Goal: Navigation & Orientation: Go to known website

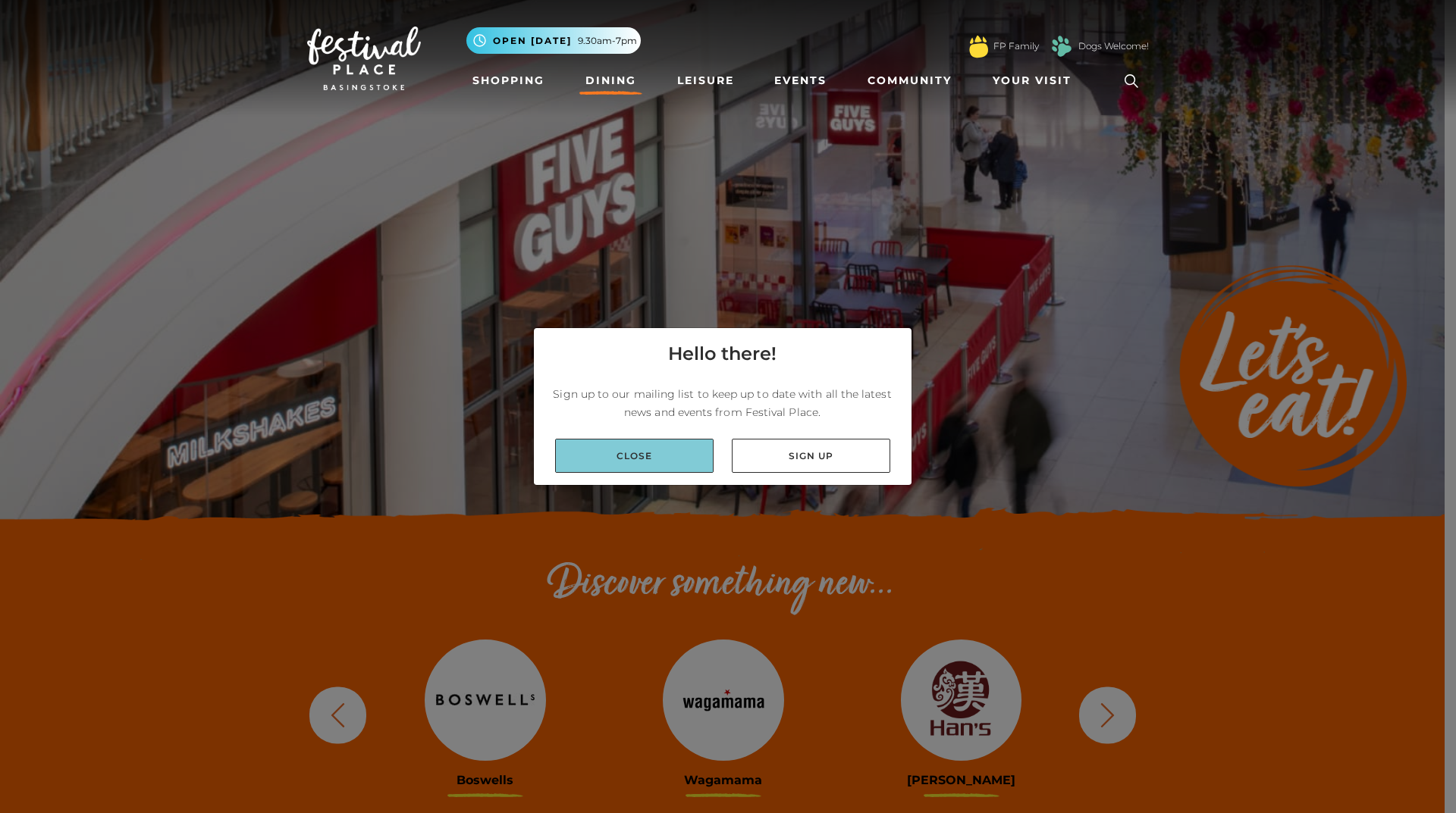
click at [672, 447] on link "Close" at bounding box center [634, 456] width 159 height 34
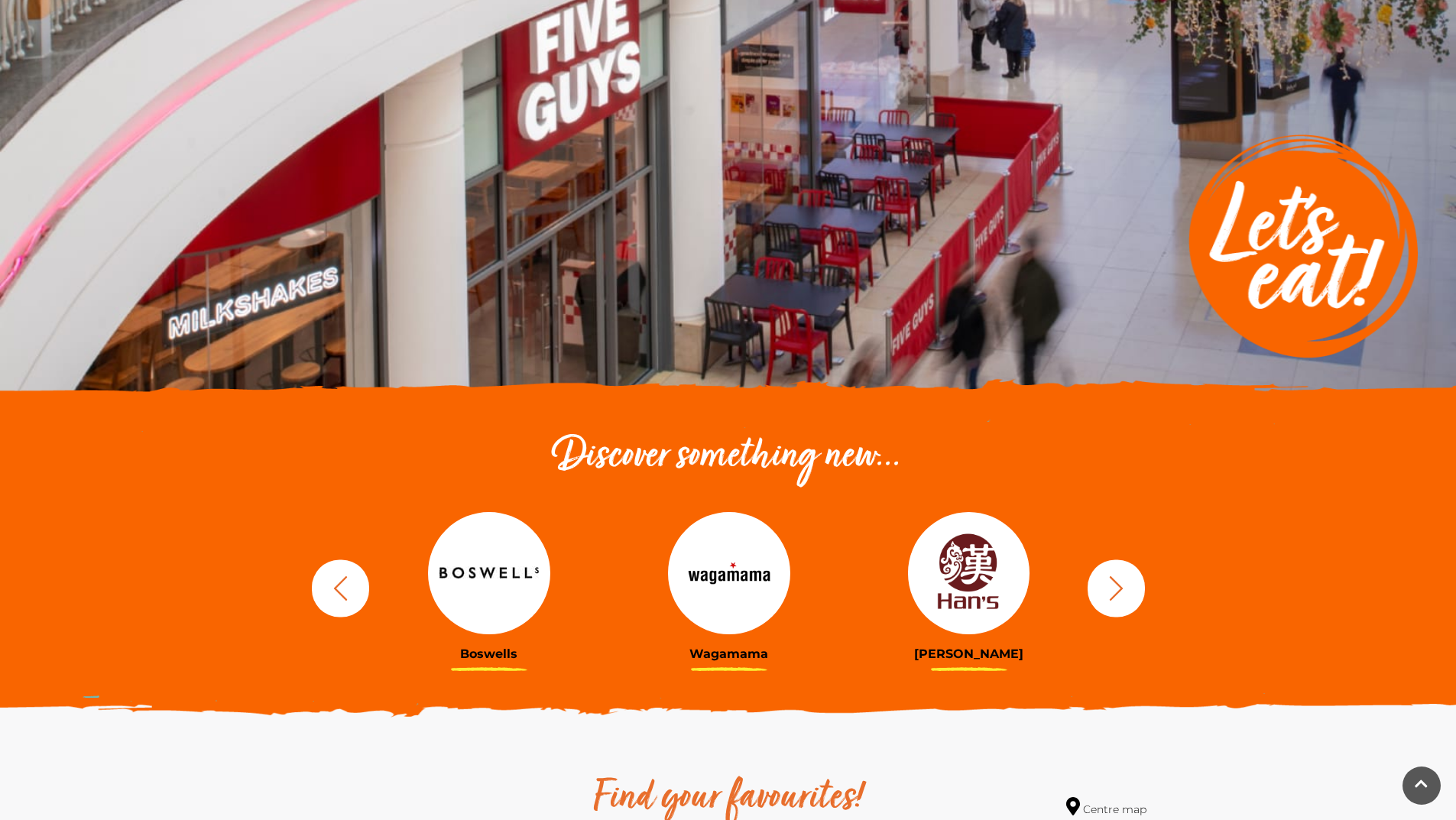
scroll to position [306, 0]
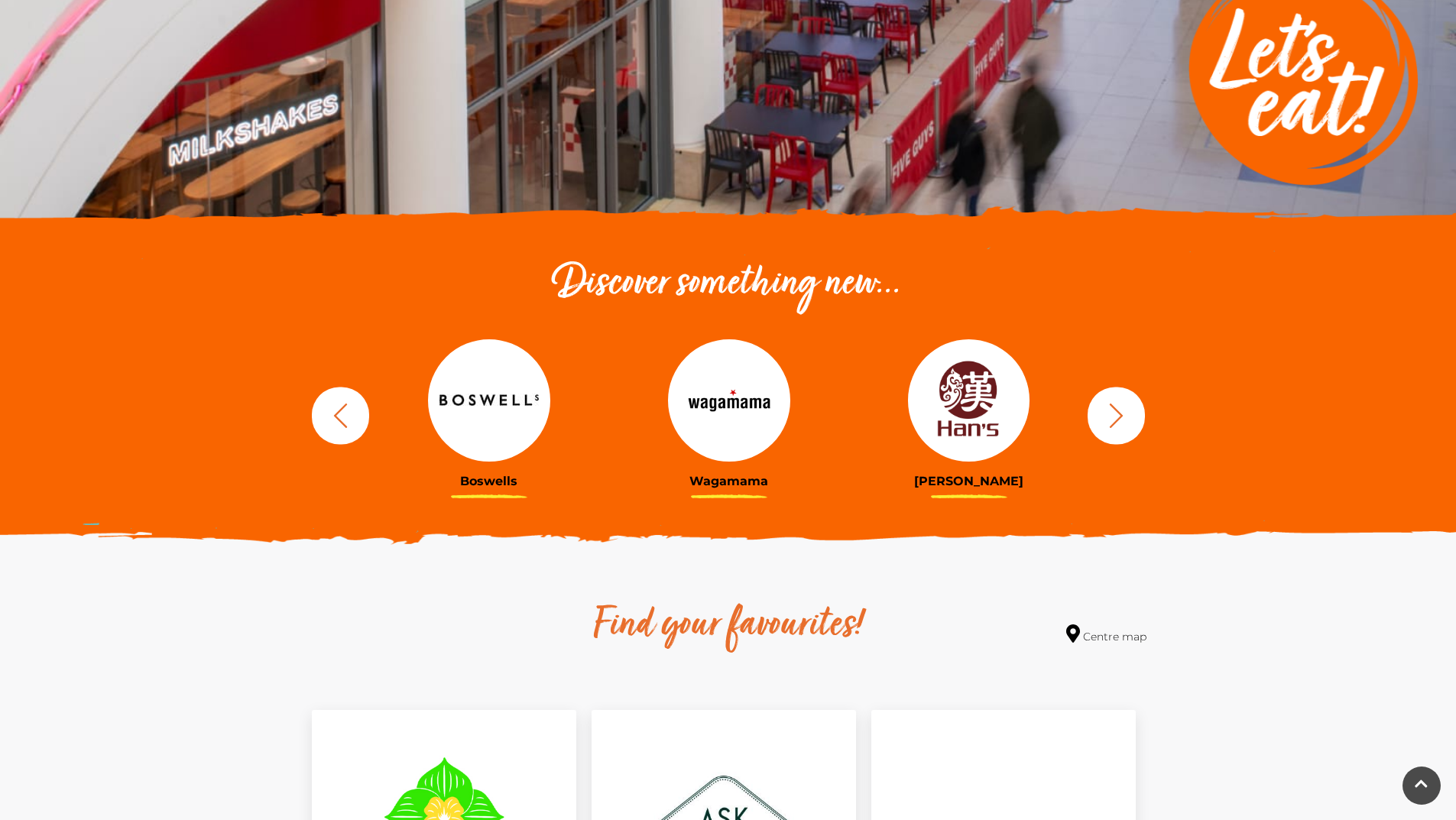
click at [972, 427] on img at bounding box center [968, 400] width 123 height 123
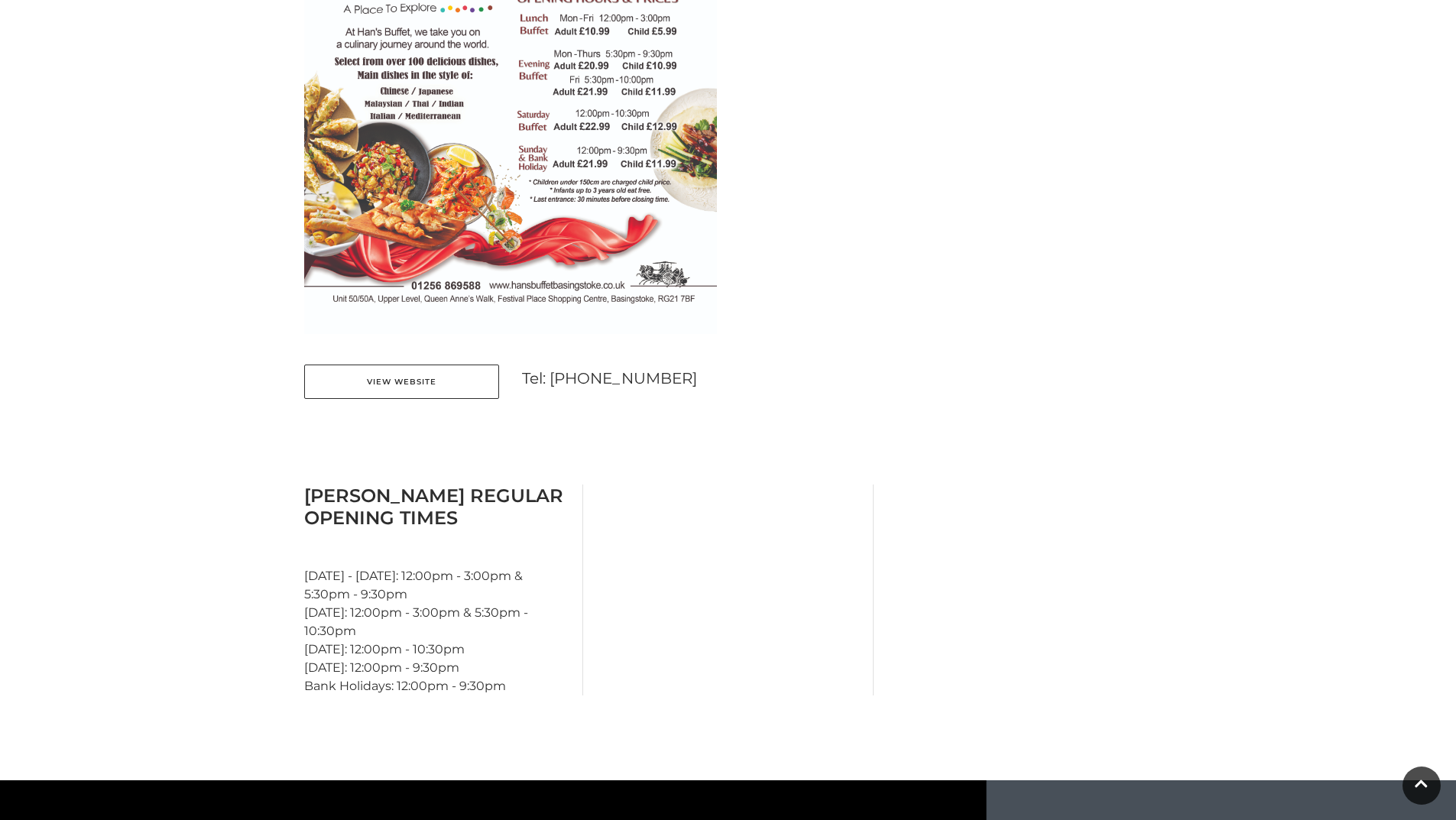
scroll to position [1070, 0]
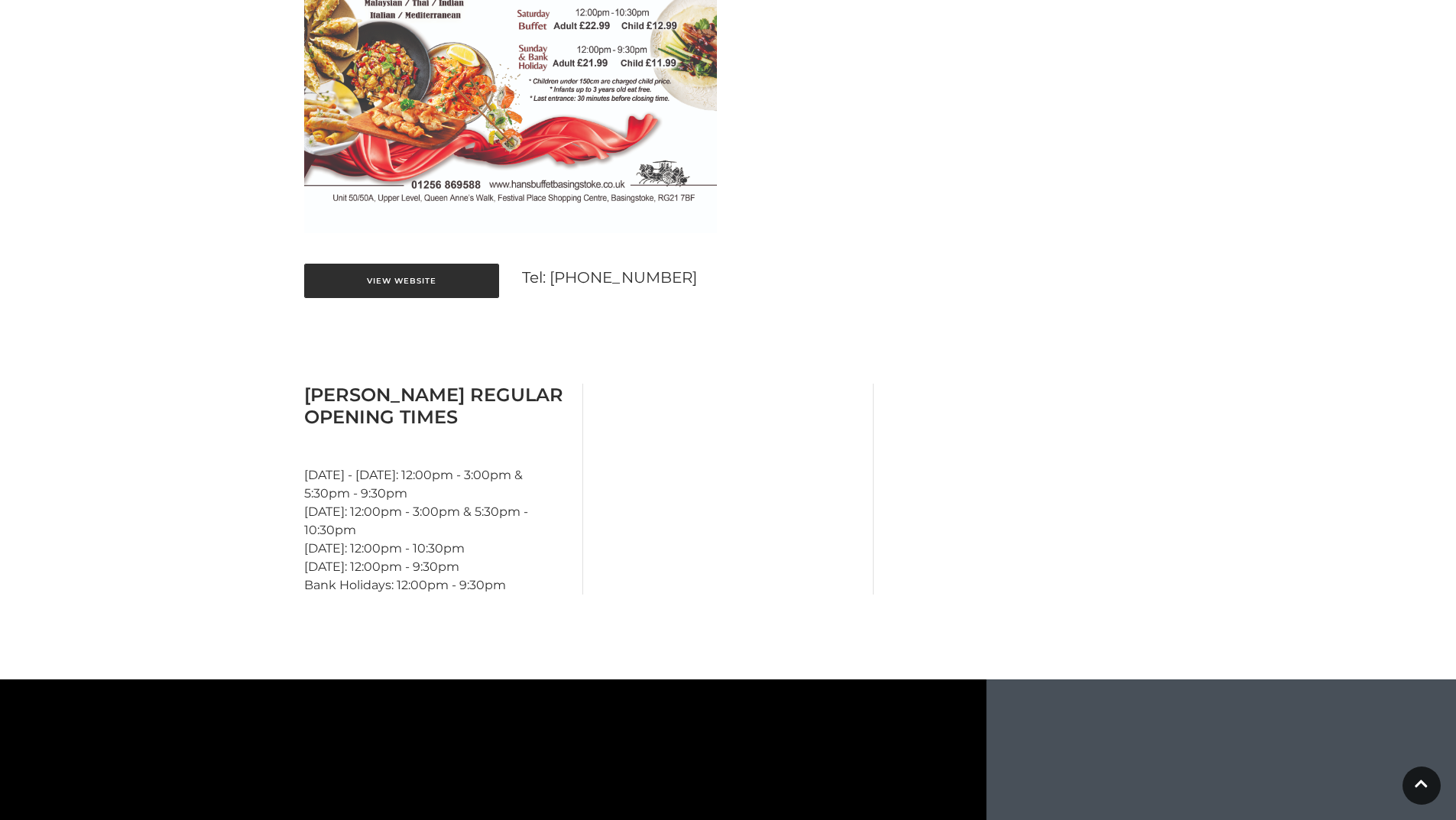
click at [417, 281] on link "View Website" at bounding box center [402, 281] width 195 height 35
